Goal: Task Accomplishment & Management: Complete application form

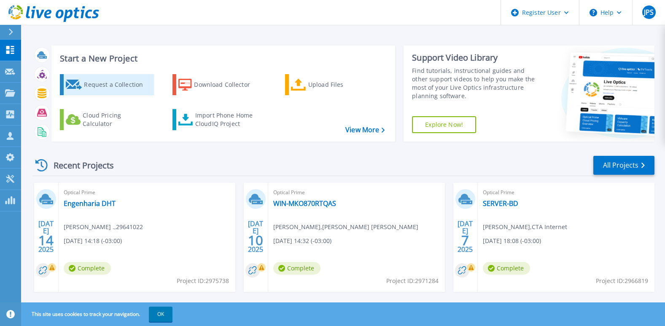
click at [107, 83] on div "Request a Collection" at bounding box center [117, 84] width 67 height 17
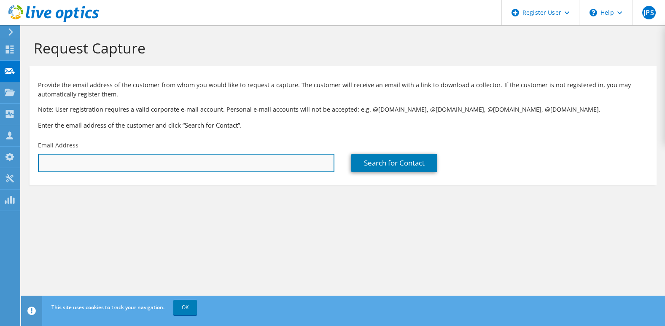
click at [113, 155] on input "text" at bounding box center [186, 163] width 296 height 19
paste input "[EMAIL_ADDRESS][DOMAIN_NAME]"
type input "[EMAIL_ADDRESS][DOMAIN_NAME]"
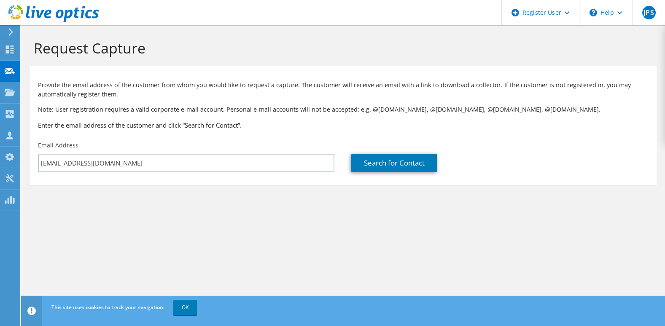
click at [238, 124] on h3 "Enter the email address of the customer and click “Search for Contact”." at bounding box center [343, 125] width 610 height 9
click at [407, 159] on link "Search for Contact" at bounding box center [394, 163] width 86 height 19
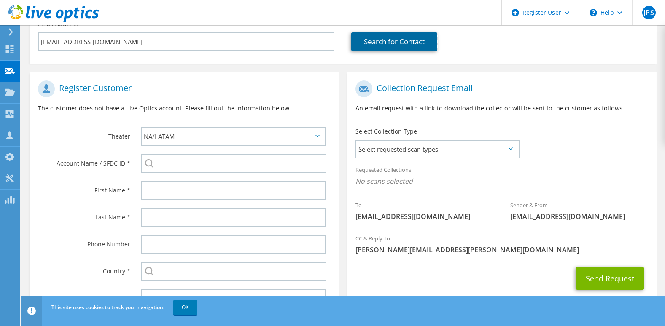
scroll to position [162, 0]
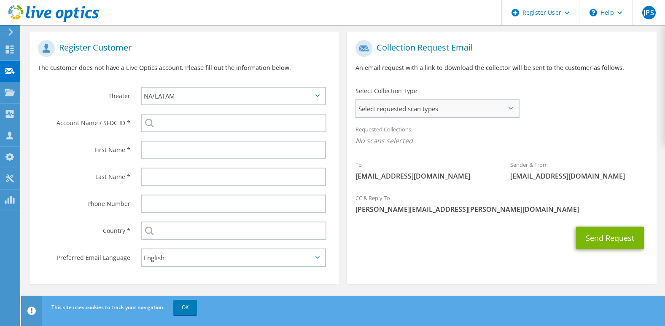
click at [383, 107] on span "Select requested scan types" at bounding box center [437, 108] width 162 height 17
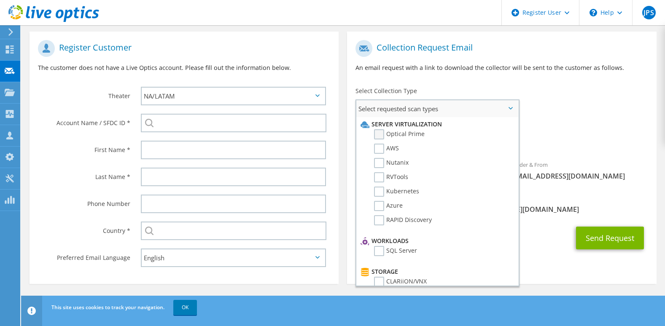
click at [382, 136] on label "Optical Prime" at bounding box center [399, 134] width 51 height 10
click at [0, 0] on input "Optical Prime" at bounding box center [0, 0] width 0 height 0
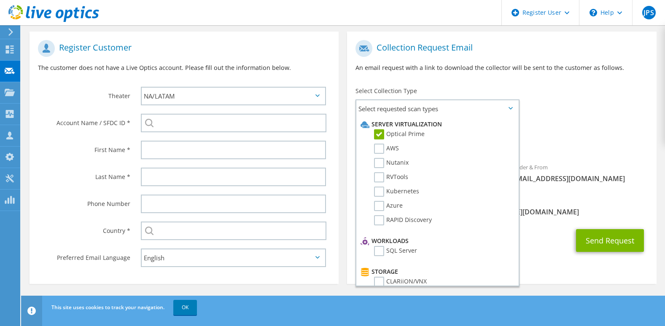
click at [386, 76] on div "Collection Request Email An email request with a link to download the collector…" at bounding box center [501, 59] width 309 height 47
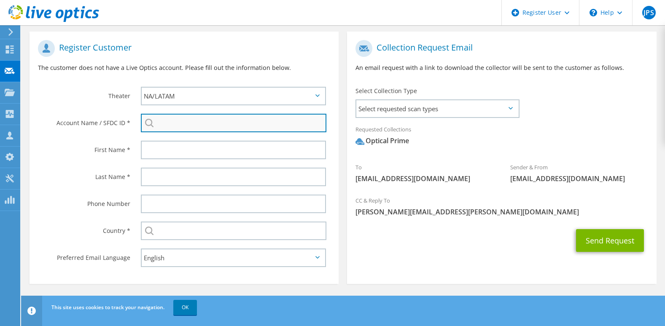
click at [208, 118] on input "search" at bounding box center [233, 123] width 185 height 19
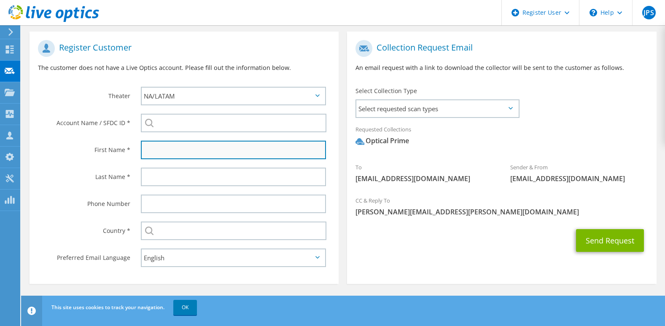
click at [195, 148] on input "text" at bounding box center [233, 150] width 185 height 19
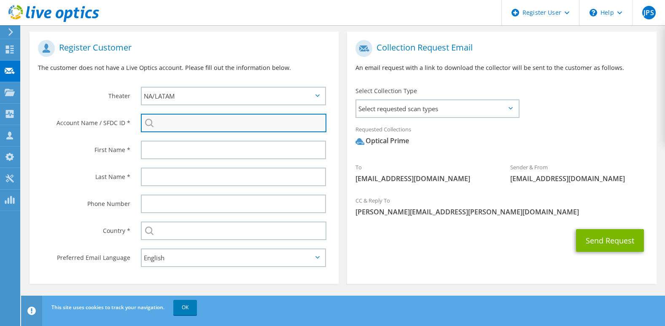
click at [241, 120] on input "search" at bounding box center [233, 123] width 185 height 19
paste input "29806959"
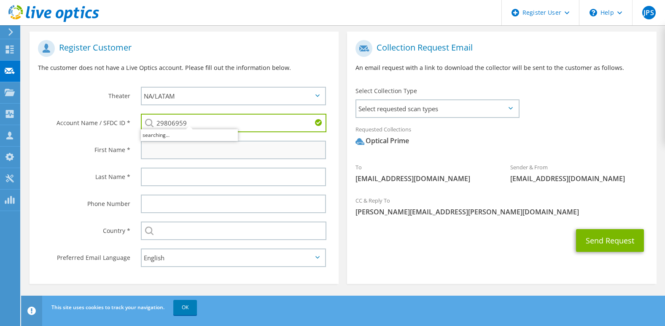
type input "29806959"
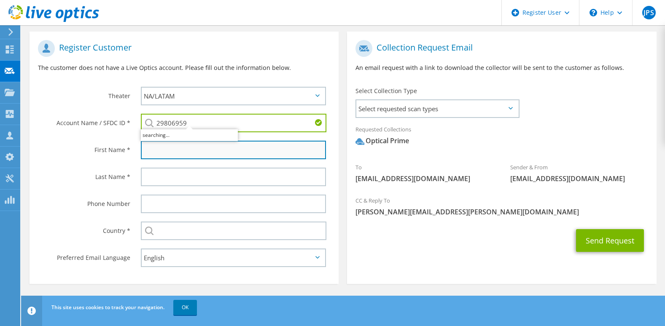
click at [255, 145] on input "text" at bounding box center [233, 150] width 185 height 19
click at [210, 148] on input "text" at bounding box center [233, 150] width 185 height 19
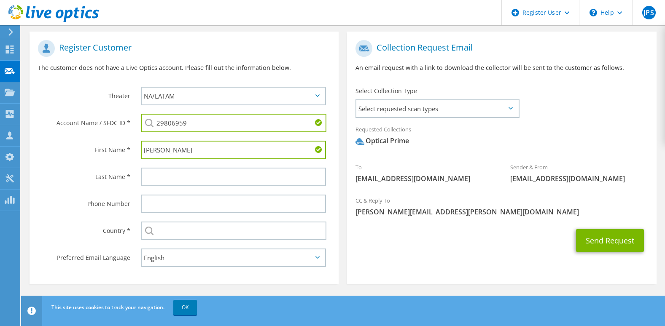
type input "[PERSON_NAME]"
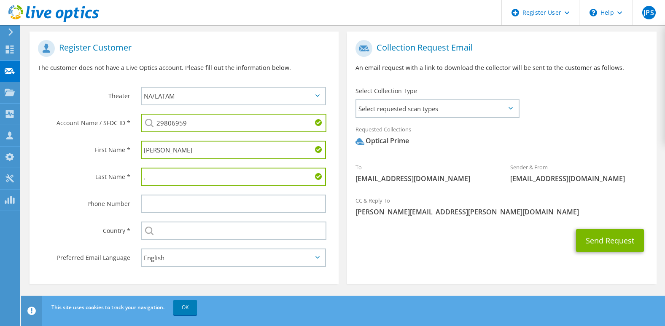
type input "."
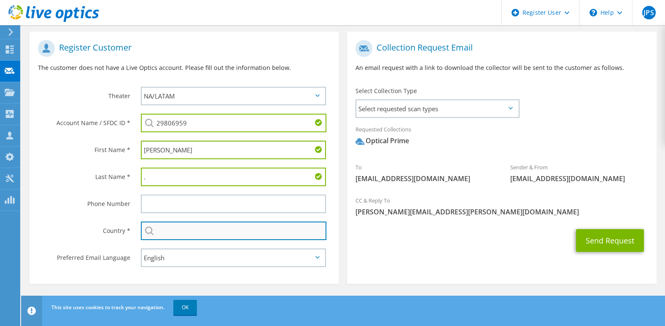
click at [195, 232] on input "text" at bounding box center [233, 231] width 185 height 19
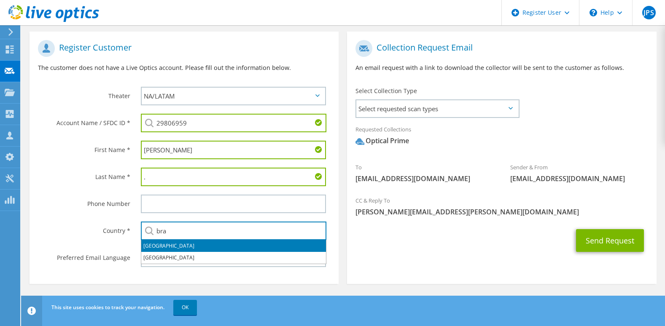
click at [159, 246] on li "[GEOGRAPHIC_DATA]" at bounding box center [233, 246] width 185 height 12
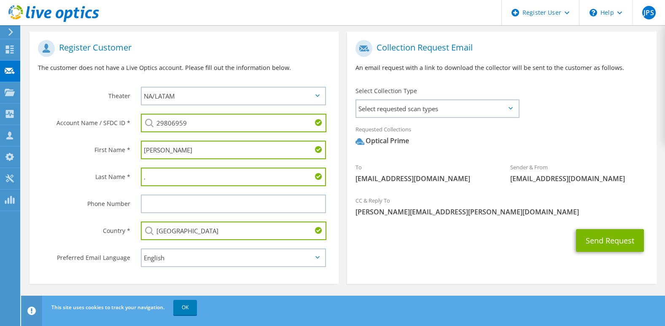
type input "[GEOGRAPHIC_DATA]"
click at [110, 235] on label "Country *" at bounding box center [84, 228] width 92 height 13
click at [219, 262] on select "English Deutsch Español Français Italiano Polski Português Русский 한국어 中文 日本語" at bounding box center [233, 258] width 185 height 19
select select "pt-BR"
click at [141, 249] on select "English Deutsch Español Français Italiano Polski Português Русский 한국어 中文 日本語" at bounding box center [233, 258] width 185 height 19
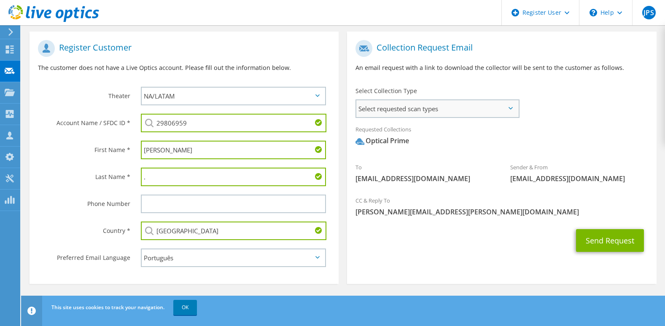
click at [422, 107] on span "Select requested scan types" at bounding box center [437, 108] width 162 height 17
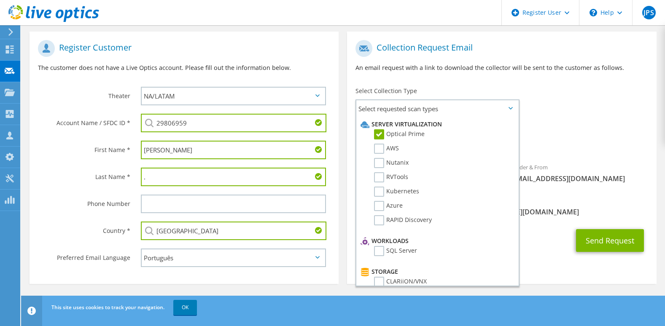
click at [595, 140] on span "Optical Prime" at bounding box center [501, 143] width 292 height 14
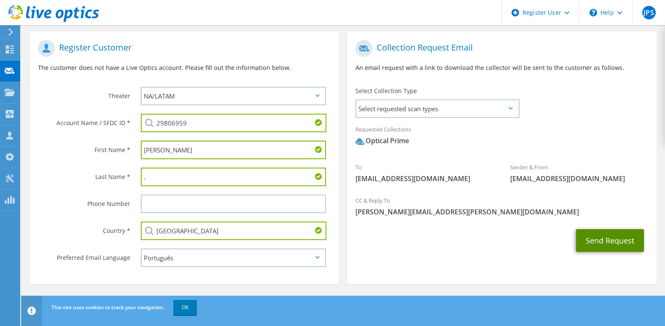
click at [596, 244] on button "Send Request" at bounding box center [610, 240] width 68 height 23
